Goal: Navigation & Orientation: Find specific page/section

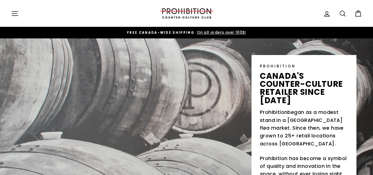
click at [12, 10] on icon "button" at bounding box center [15, 14] width 8 height 8
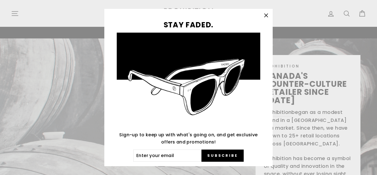
click at [268, 15] on icon "button" at bounding box center [266, 15] width 3 height 3
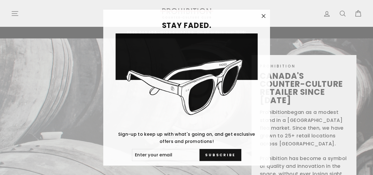
click at [17, 15] on icon "button" at bounding box center [15, 14] width 8 height 8
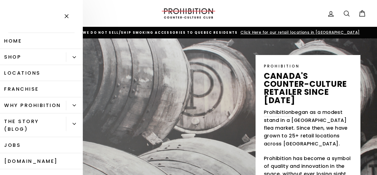
click at [73, 56] on icon "Primary" at bounding box center [74, 57] width 3 height 3
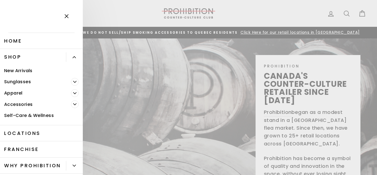
click at [71, 102] on span "Primary" at bounding box center [75, 104] width 8 height 8
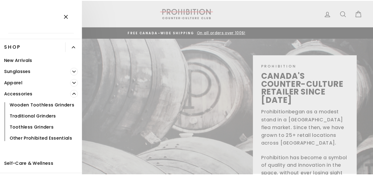
scroll to position [28, 0]
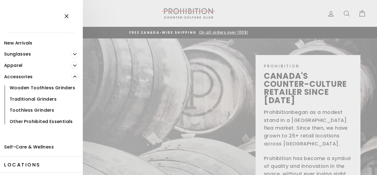
click at [66, 16] on icon "button" at bounding box center [66, 16] width 3 height 3
